Goal: Obtain resource: Download file/media

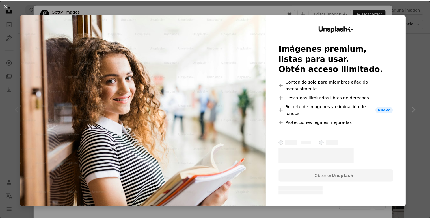
scroll to position [106, 0]
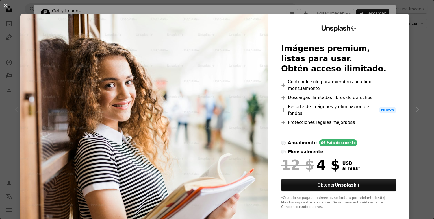
click at [411, 25] on div "An X shape Unsplash+ Imágenes premium, listas para usar. Obtén acceso ilimitado…" at bounding box center [217, 109] width 434 height 219
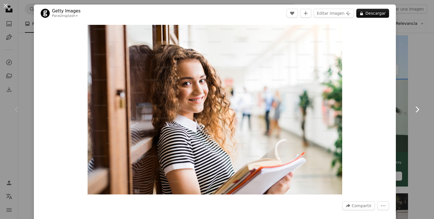
click at [416, 109] on icon at bounding box center [418, 110] width 4 height 6
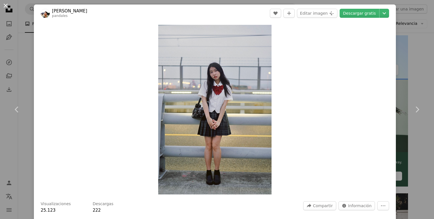
click at [5, 9] on button "An X shape" at bounding box center [5, 5] width 7 height 7
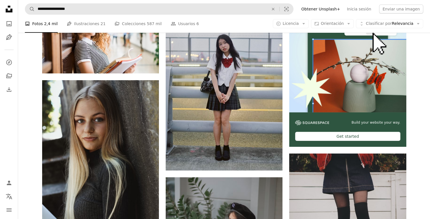
scroll to position [139, 0]
